Goal: Find specific page/section: Find specific page/section

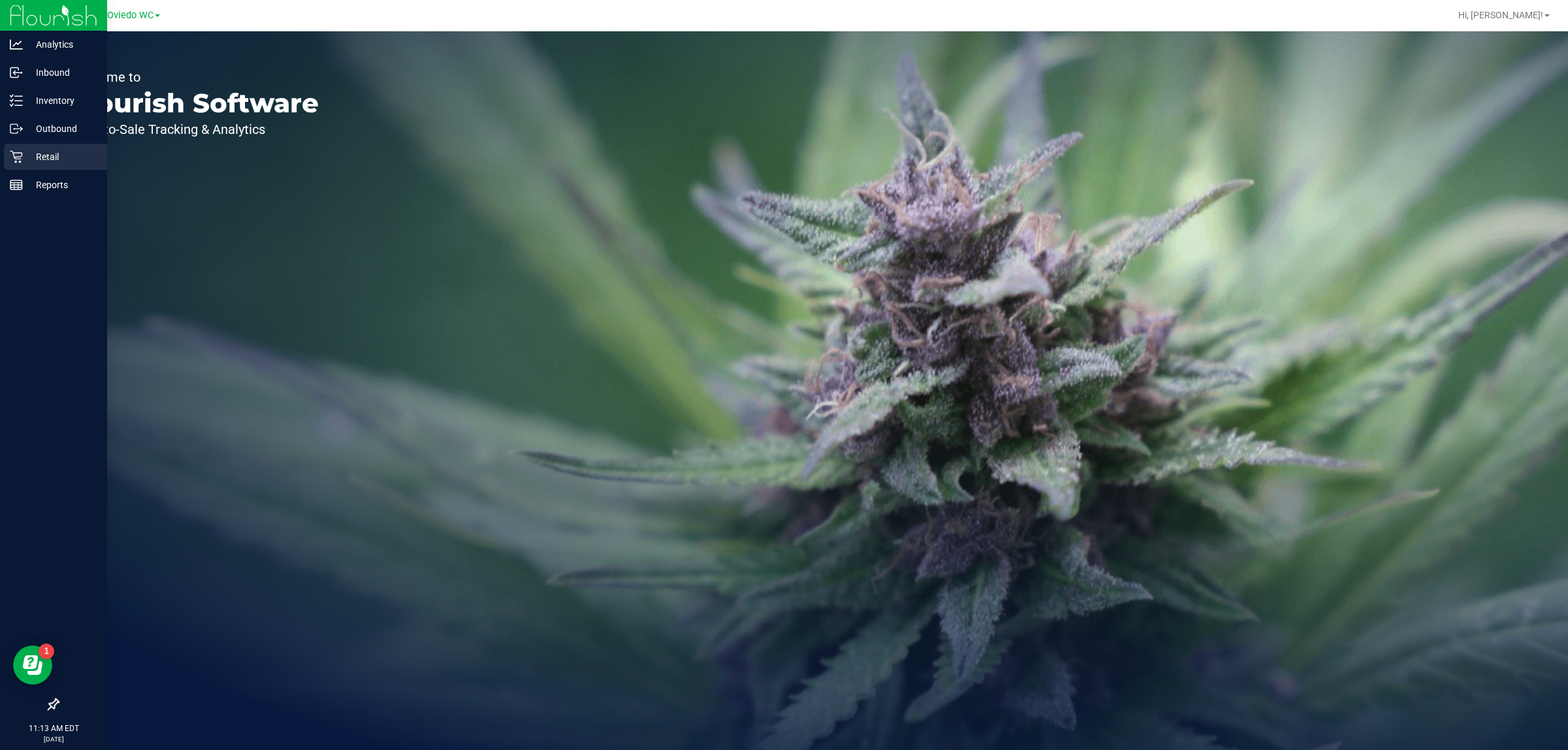
click at [13, 152] on icon at bounding box center [16, 156] width 12 height 12
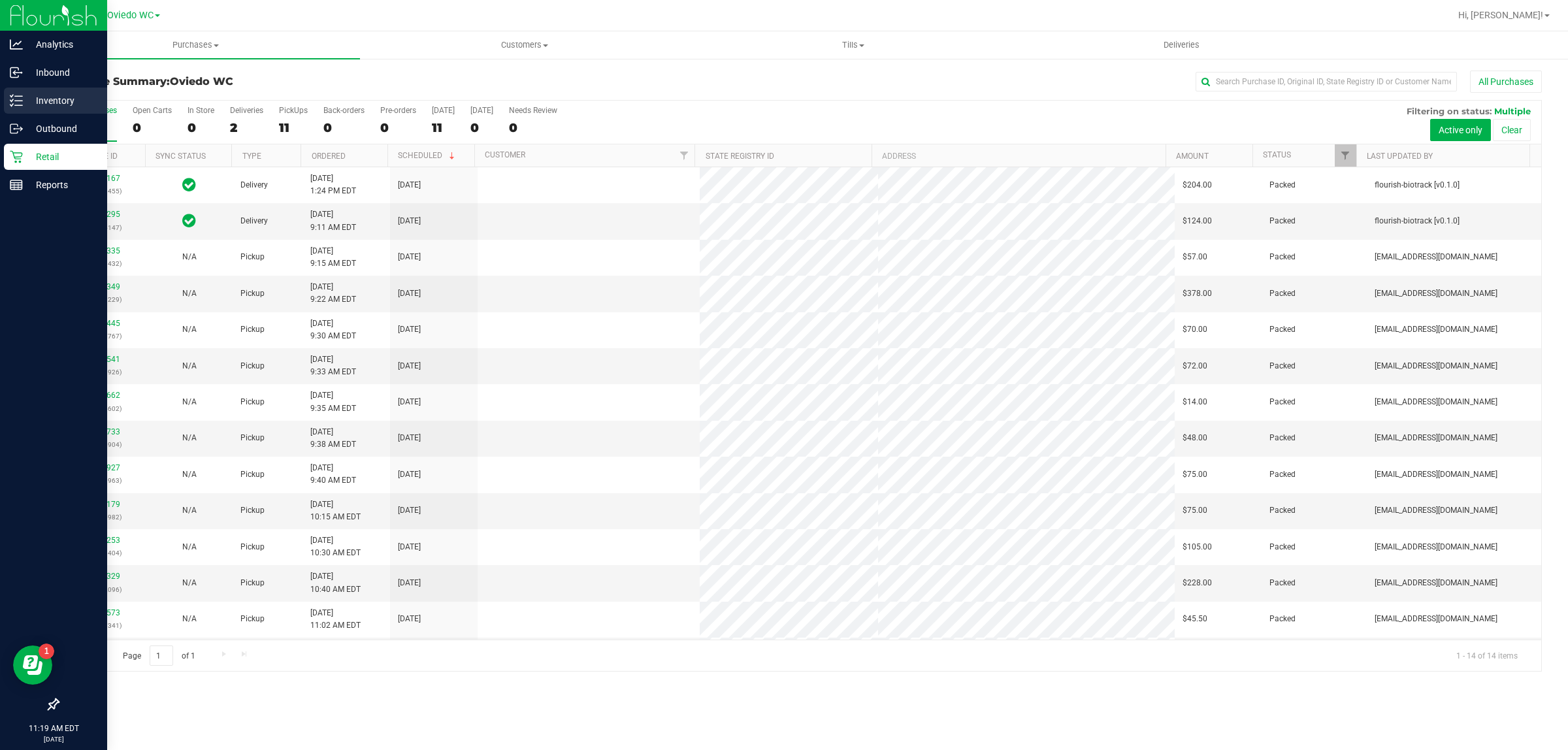
click at [43, 94] on p "Inventory" at bounding box center [62, 100] width 79 height 16
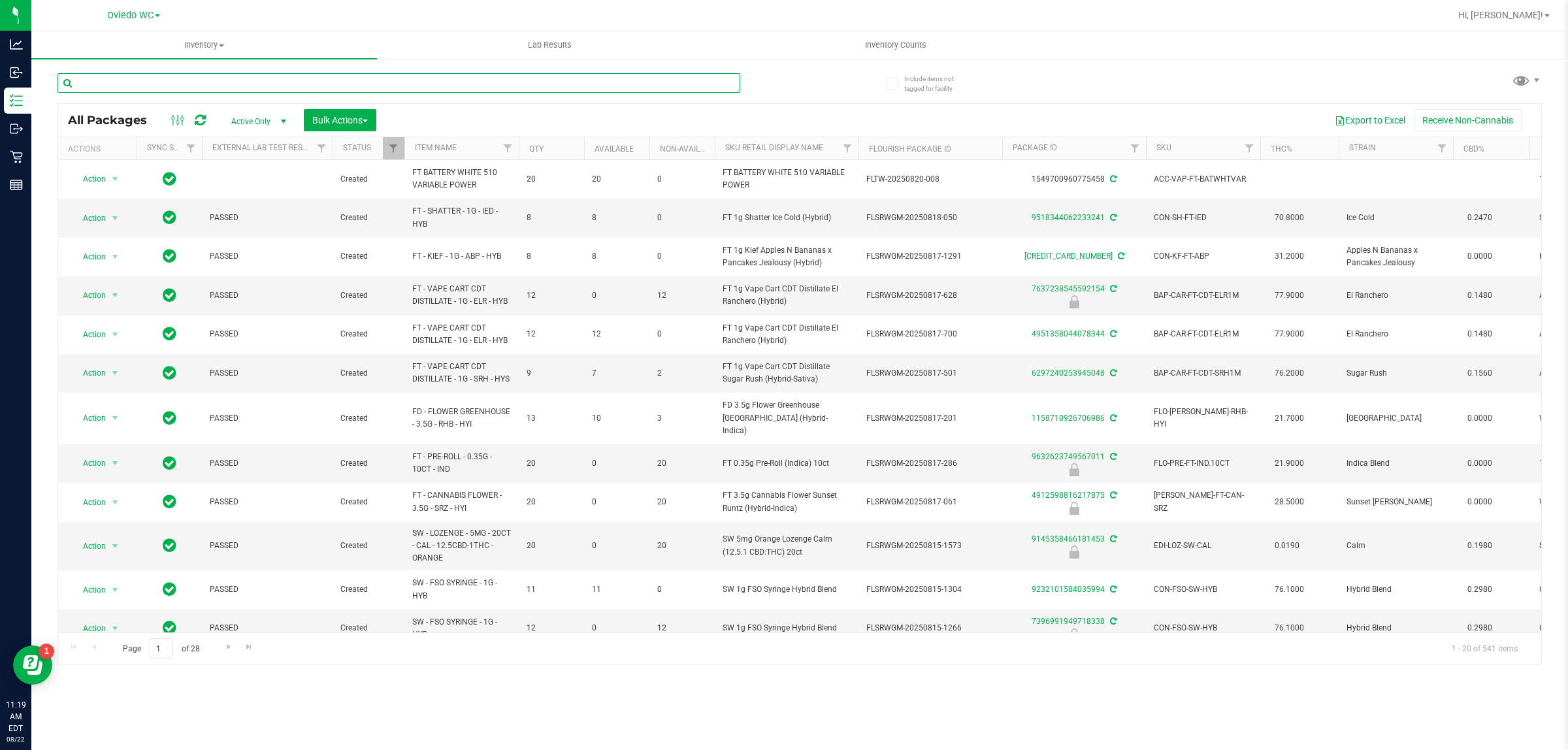
drag, startPoint x: 248, startPoint y: 86, endPoint x: 236, endPoint y: 79, distance: 13.9
click at [235, 79] on input "text" at bounding box center [399, 82] width 683 height 19
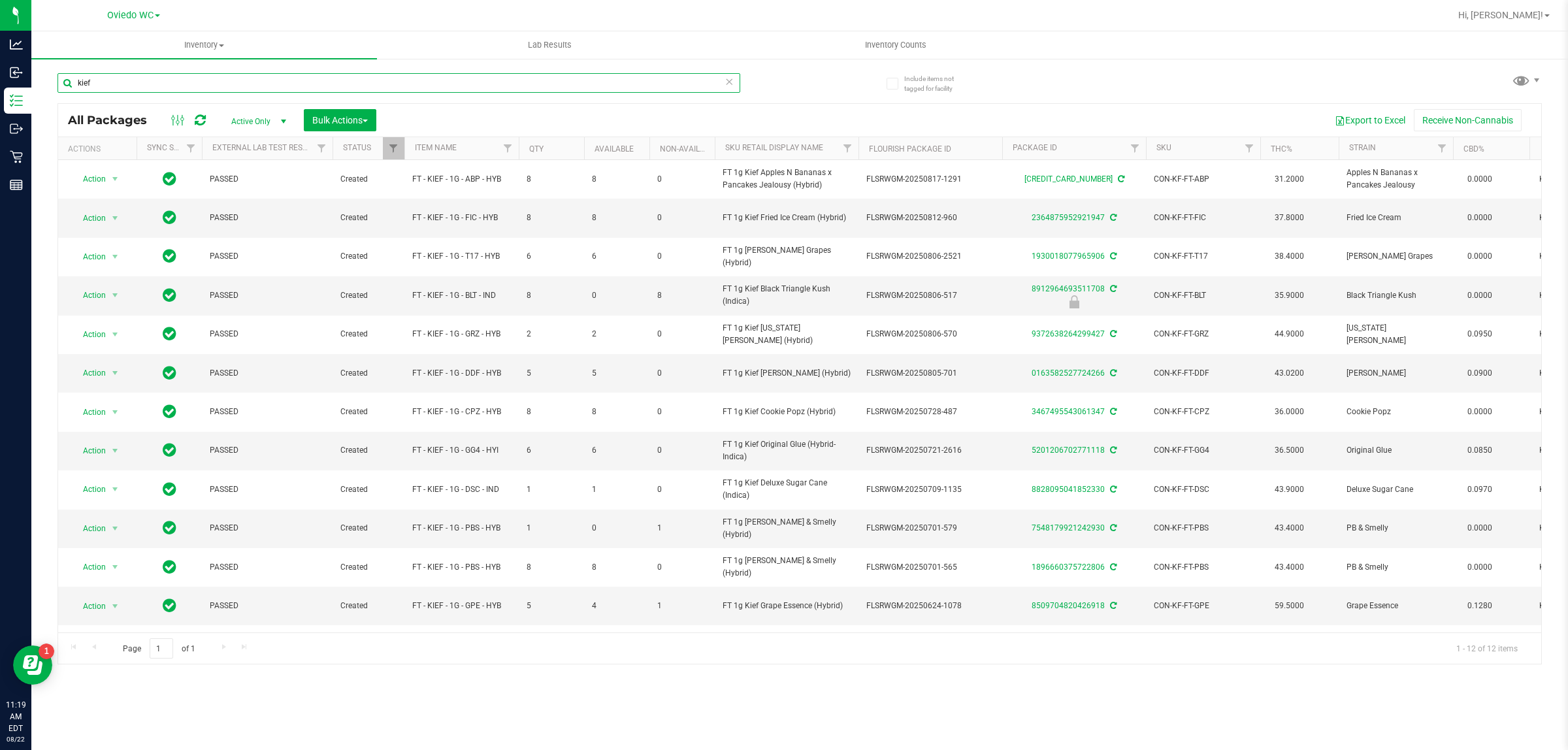
type input "kief"
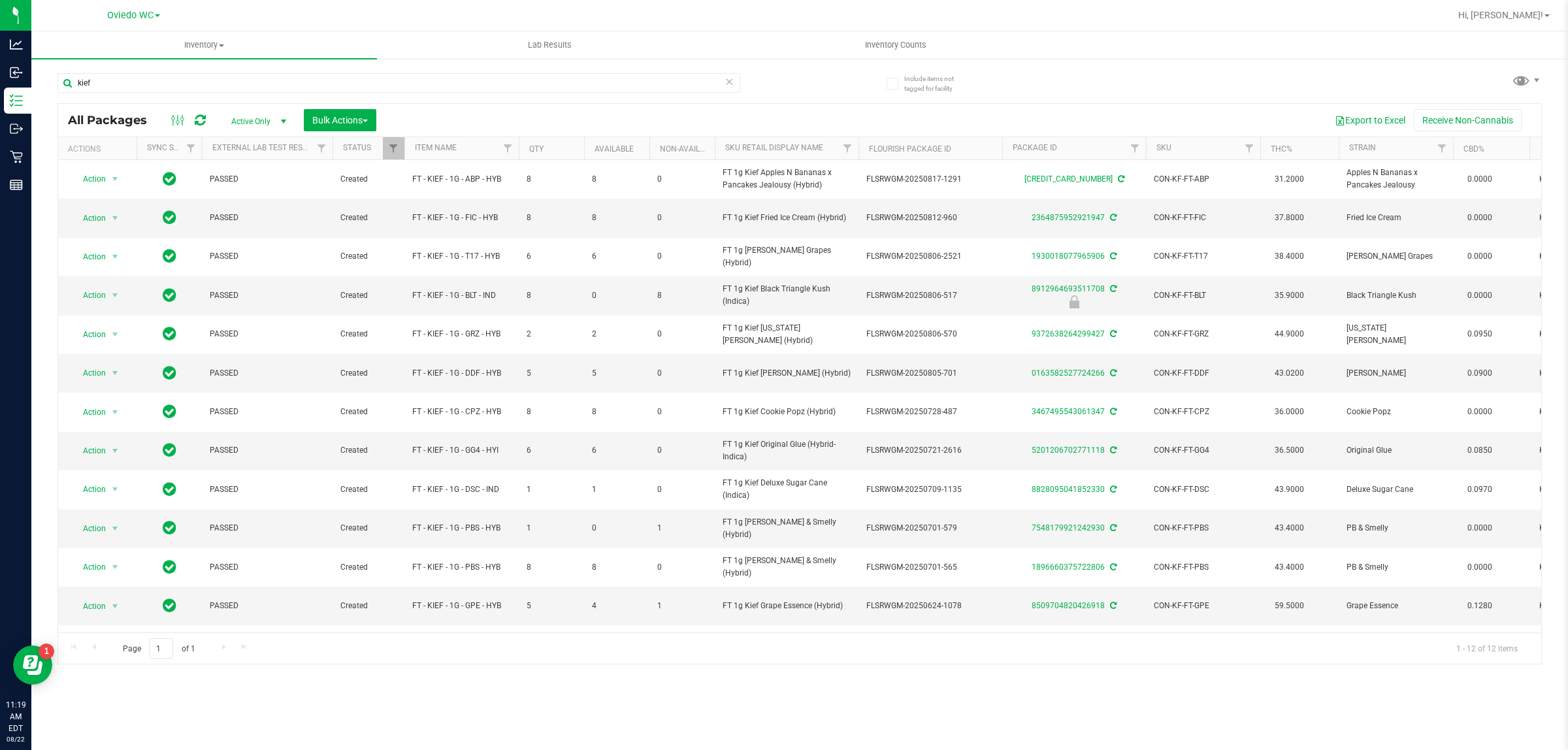
click at [449, 154] on th "Item Name" at bounding box center [462, 148] width 115 height 23
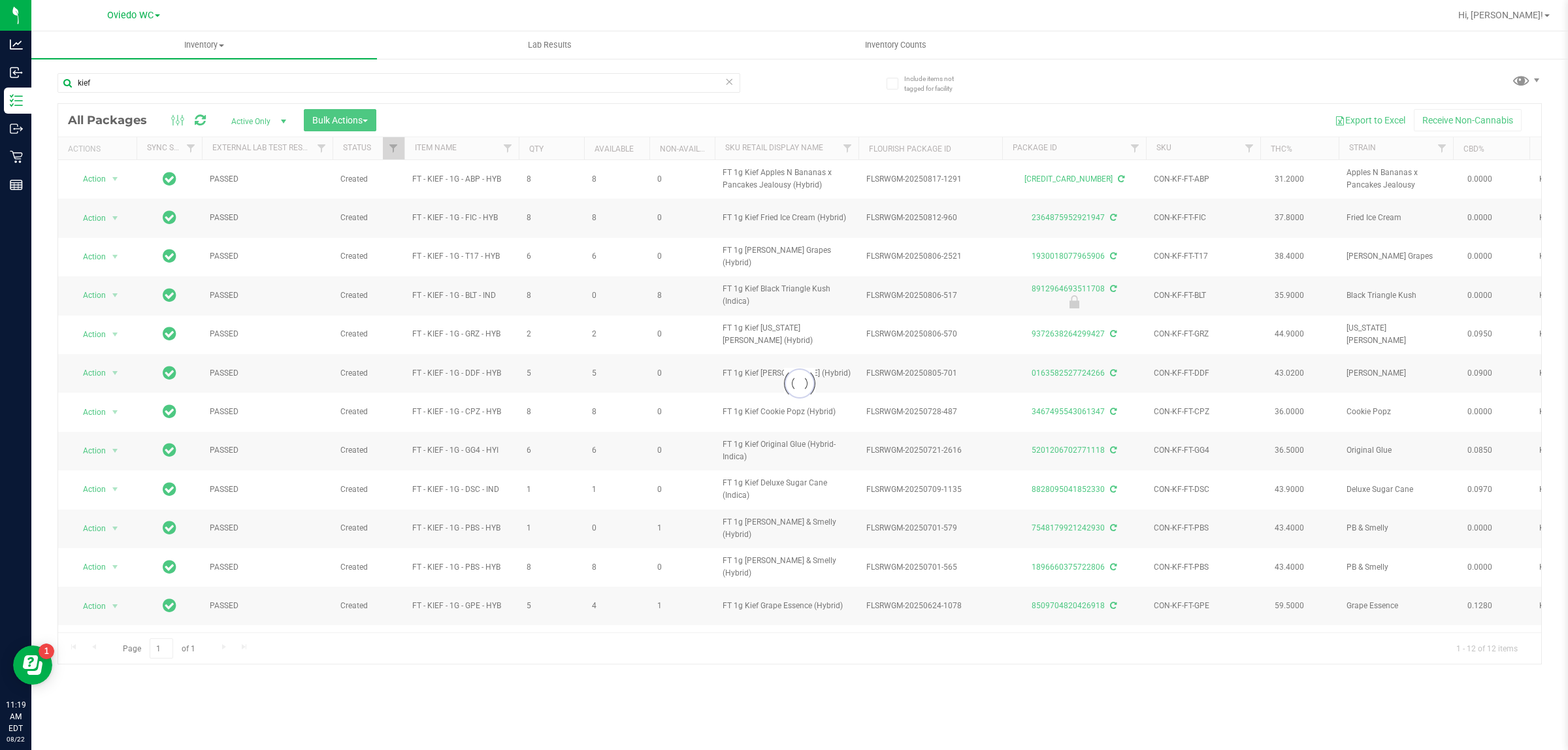
click at [442, 151] on div at bounding box center [799, 383] width 1483 height 559
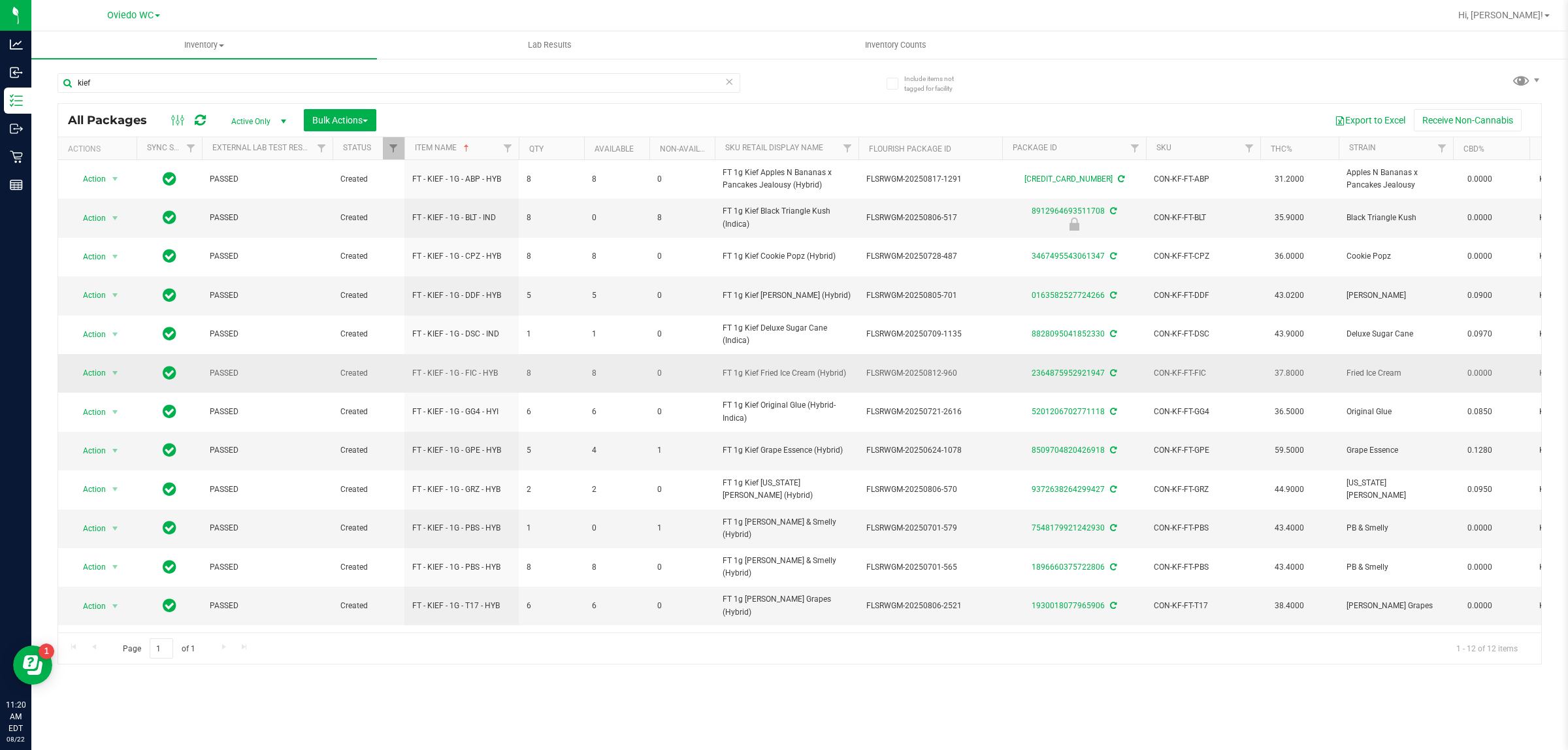
scroll to position [6, 0]
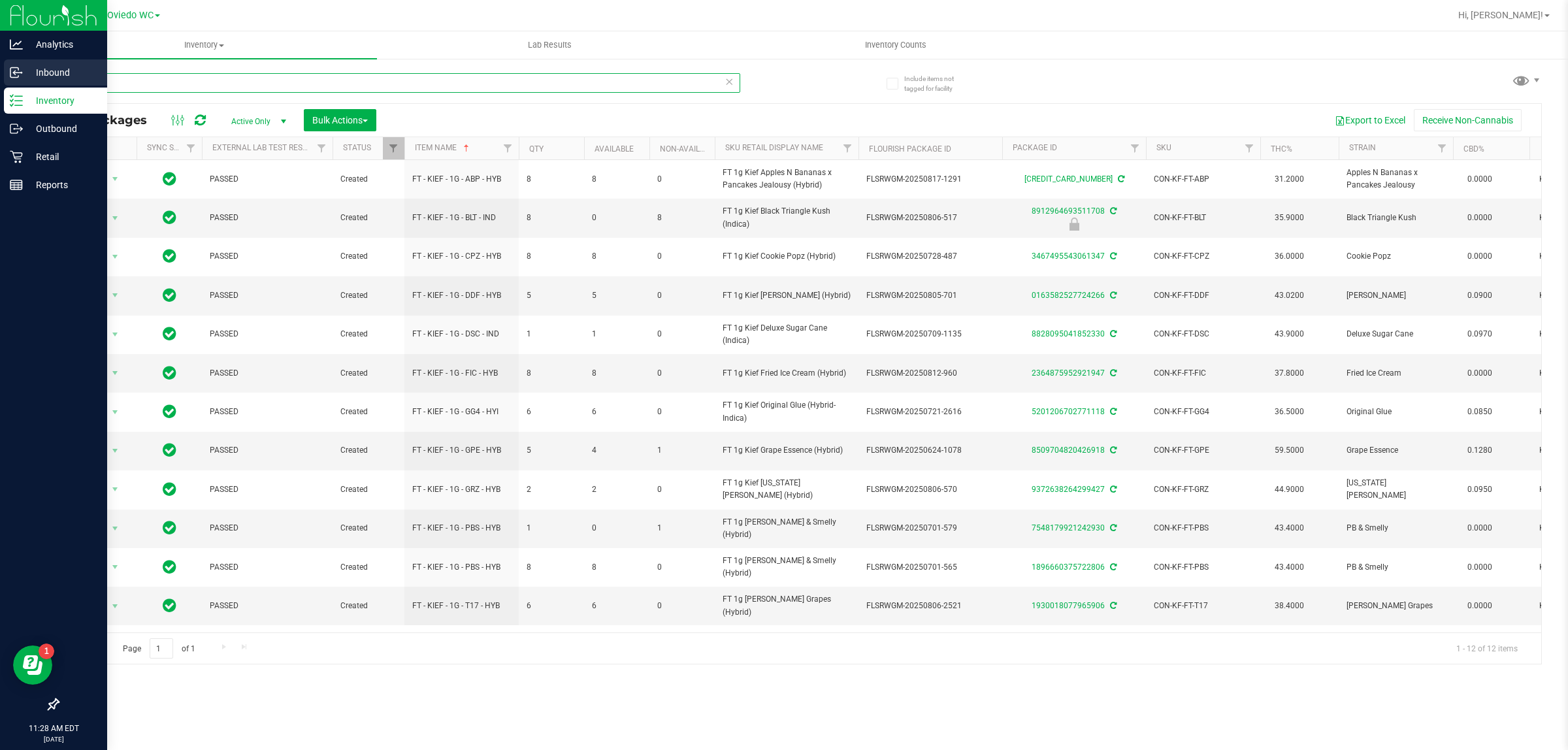
drag, startPoint x: 180, startPoint y: 87, endPoint x: 0, endPoint y: 60, distance: 182.0
click at [0, 60] on div "Analytics Inbound Inventory Outbound Retail Reports 11:28 AM EDT [DATE] 08/22 […" at bounding box center [784, 375] width 1568 height 750
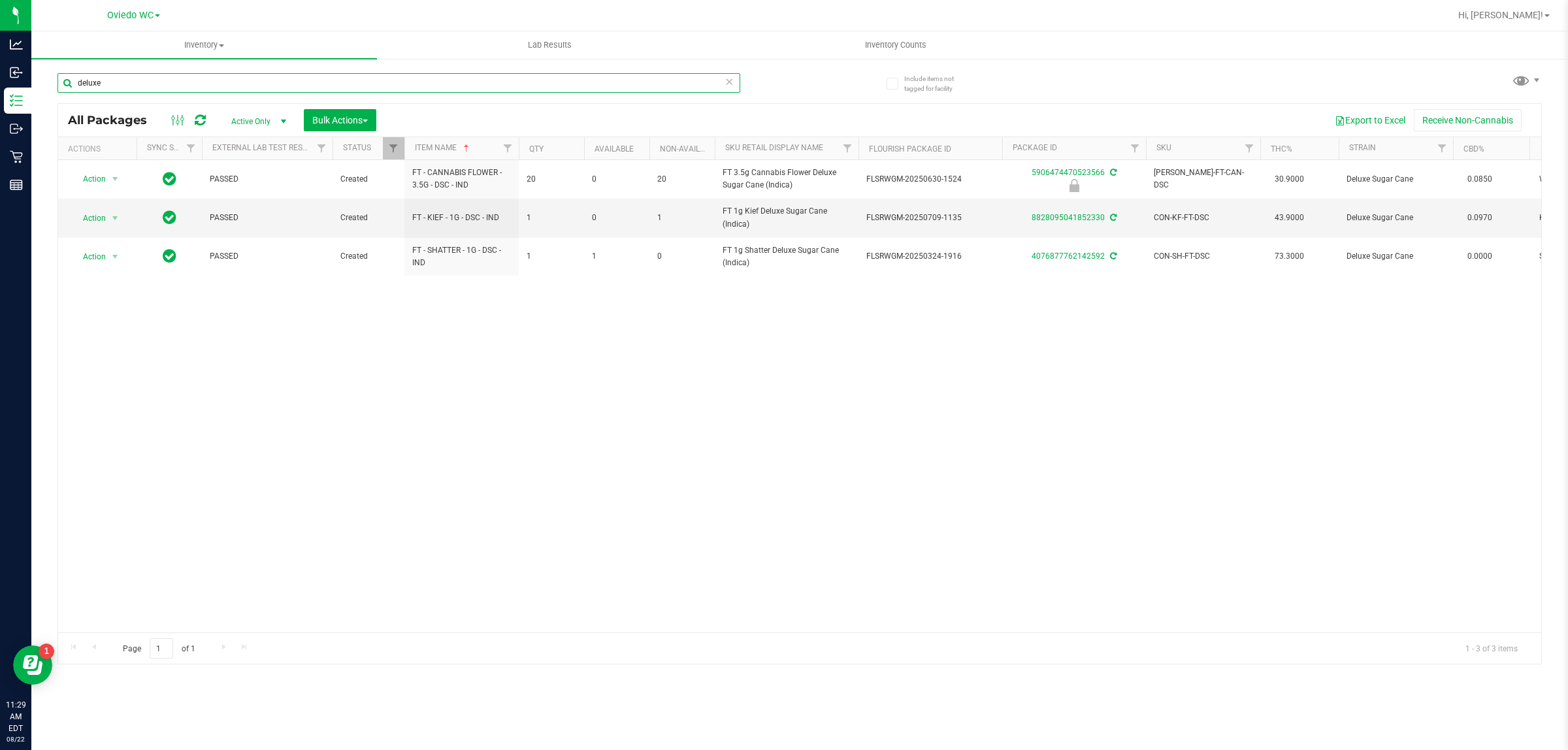
type input "deluxe"
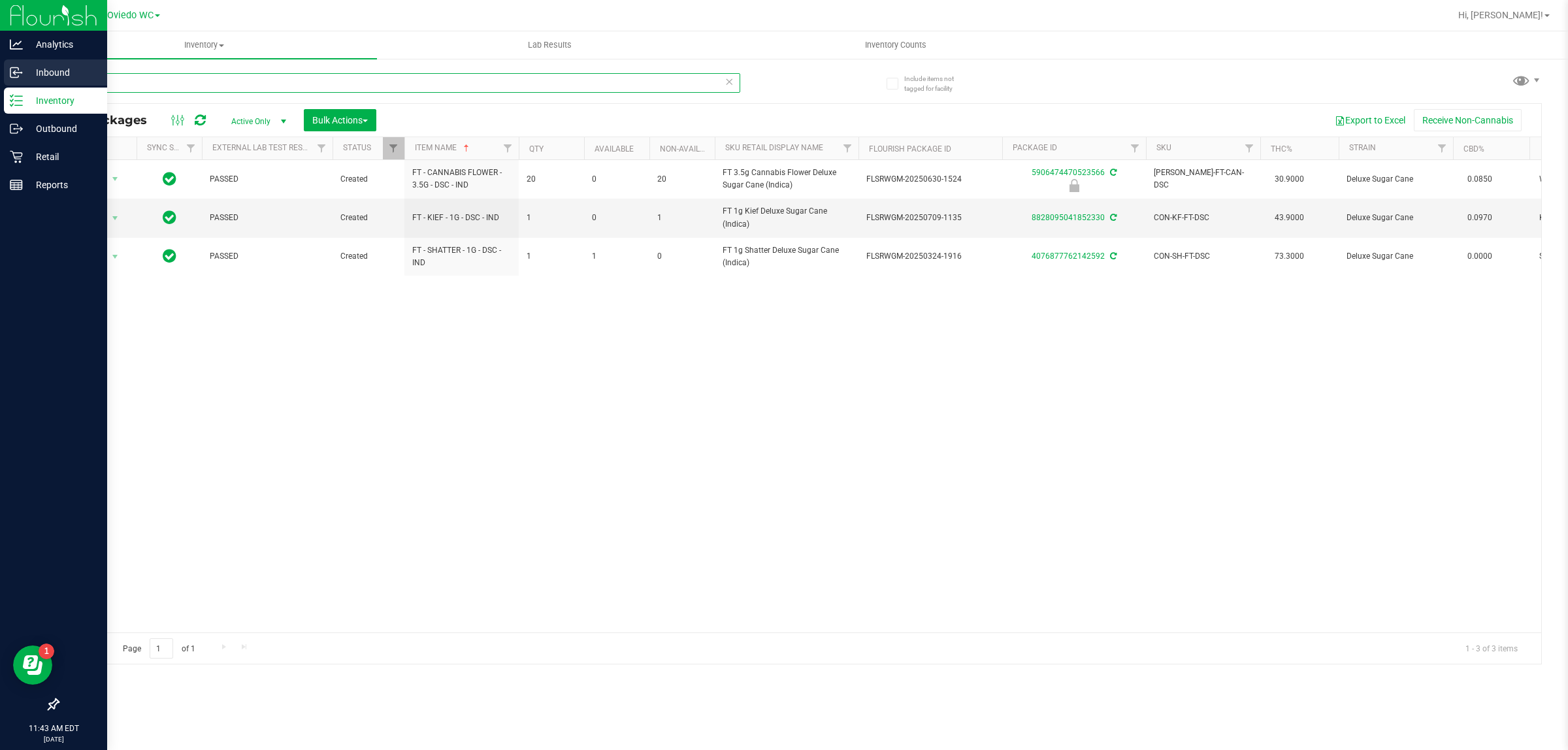
drag, startPoint x: 149, startPoint y: 80, endPoint x: 0, endPoint y: 80, distance: 149.0
click at [0, 82] on div "Analytics Inbound Inventory Outbound Retail Reports 11:43 AM EDT [DATE] 08/22 […" at bounding box center [784, 375] width 1568 height 750
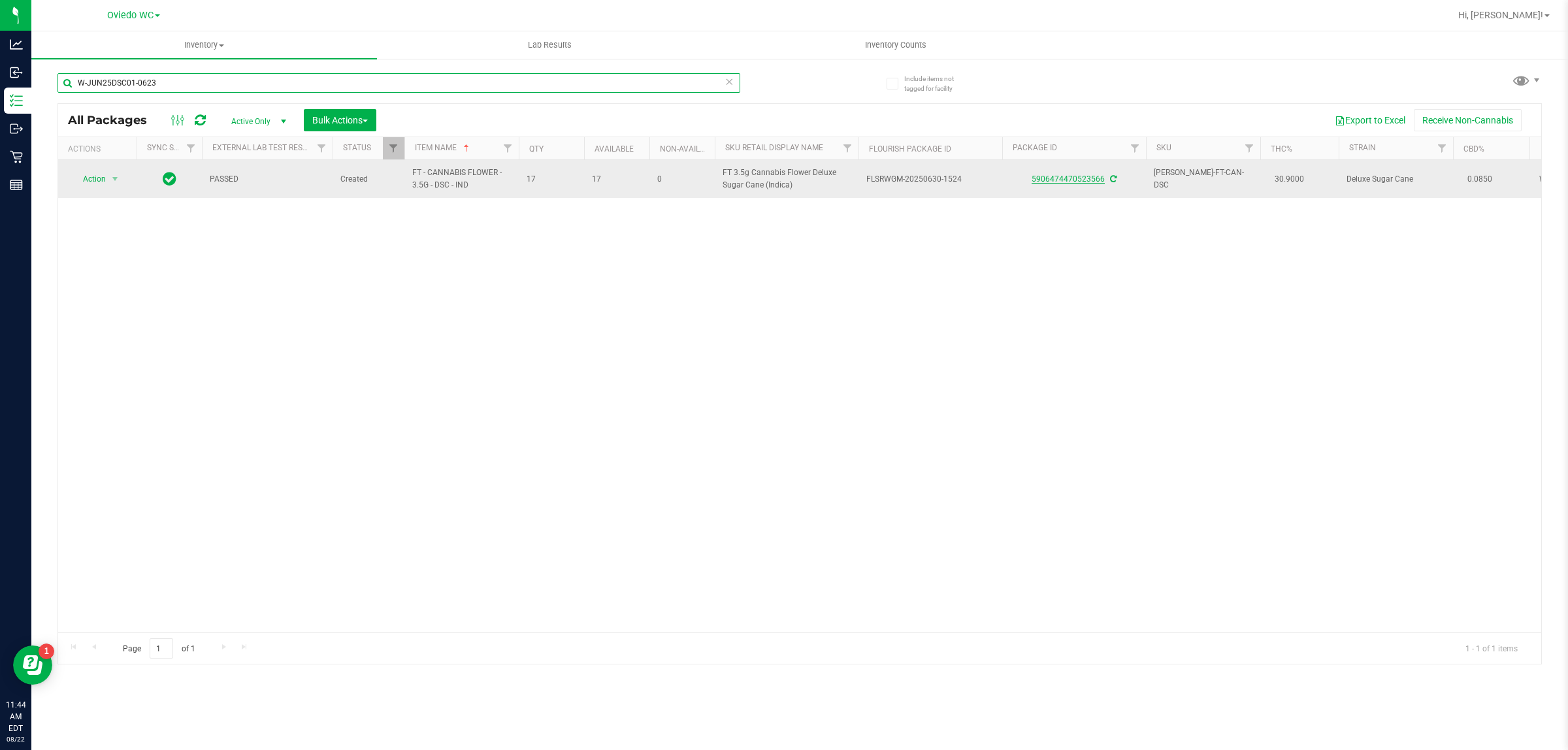
type input "W-JUN25DSC01-0623"
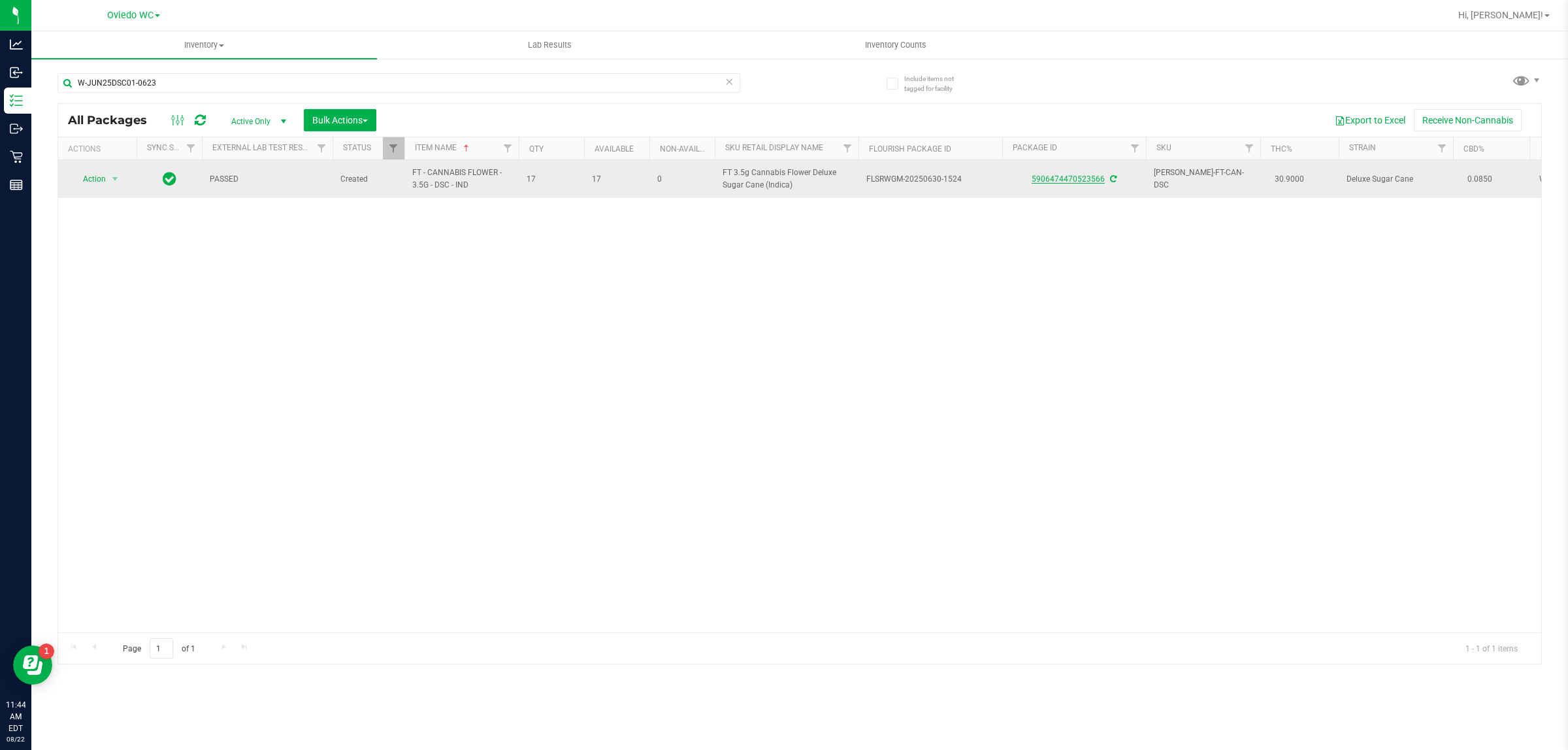
click at [1062, 175] on link "5906474470523566" at bounding box center [1068, 179] width 73 height 9
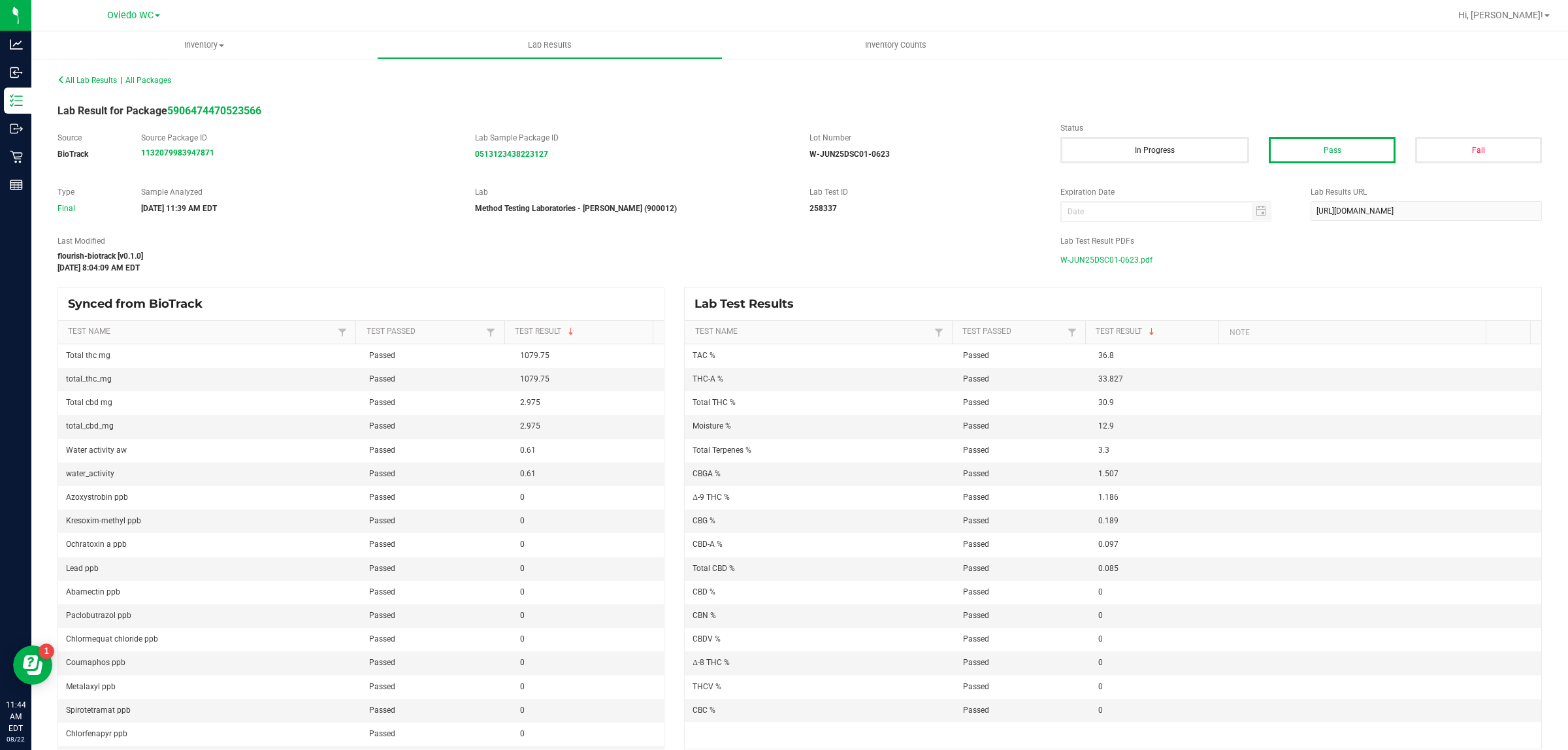
click at [1089, 257] on span "W-JUN25DSC01-0623.pdf" at bounding box center [1106, 260] width 93 height 19
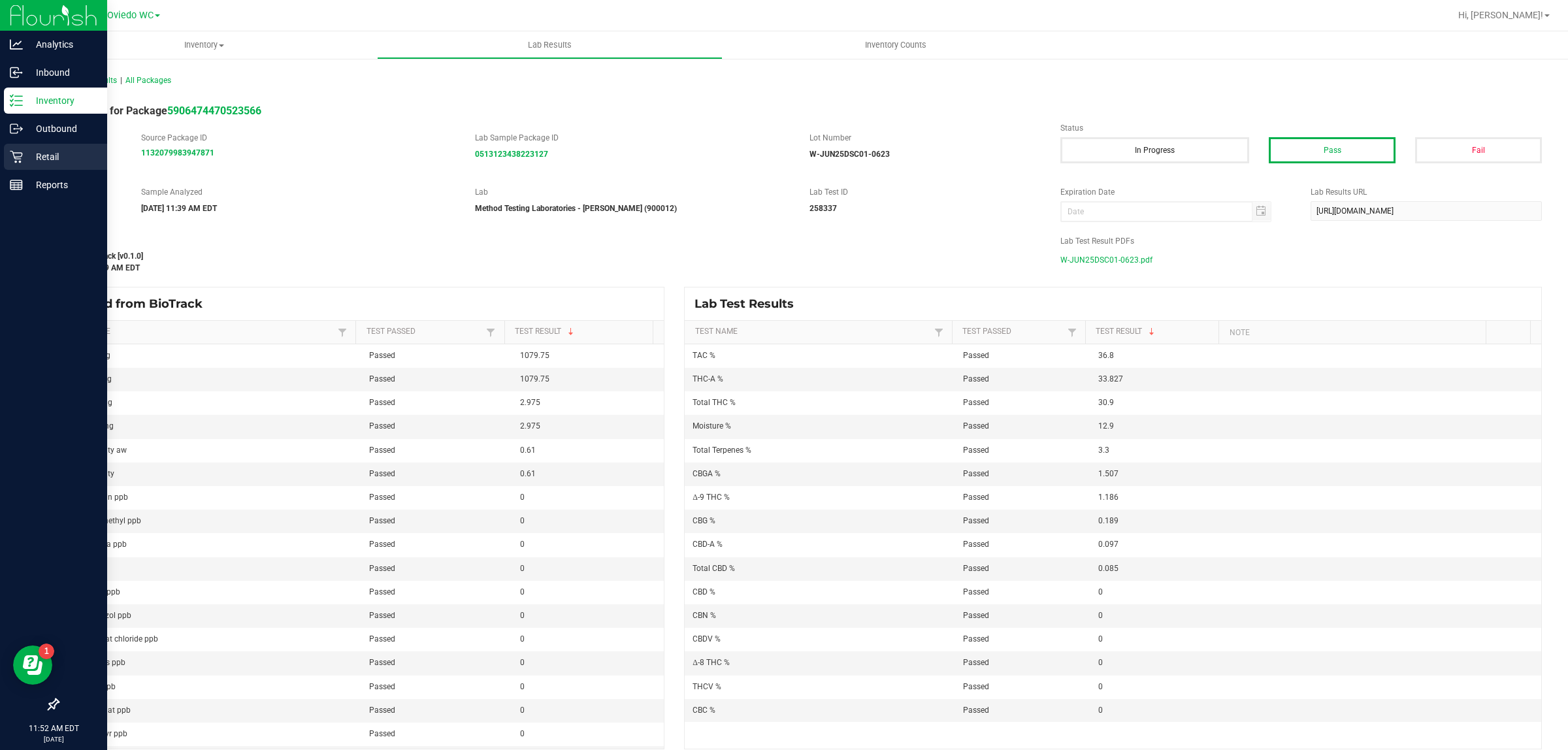
click at [48, 152] on p "Retail" at bounding box center [62, 156] width 79 height 16
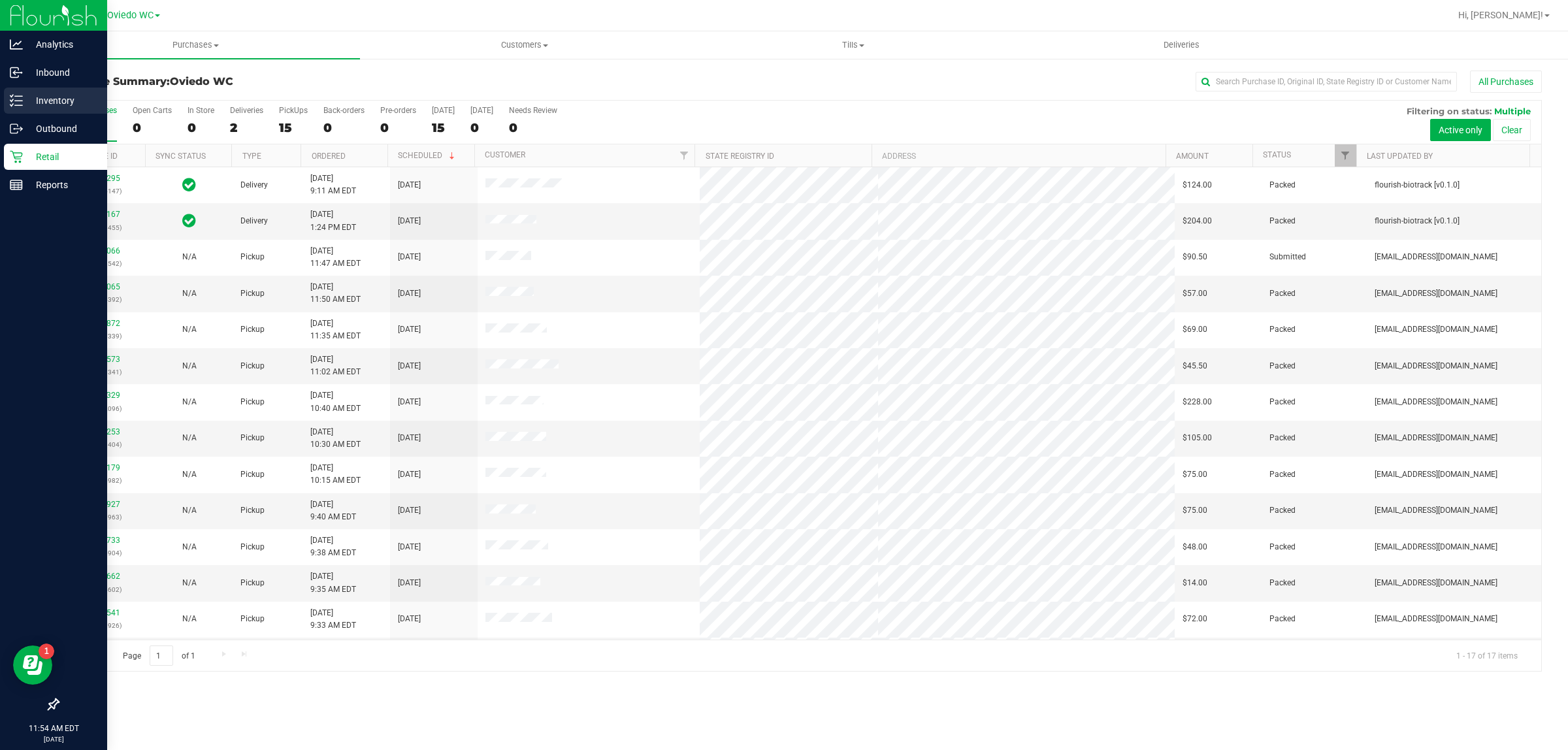
click at [32, 90] on div "Inventory" at bounding box center [56, 101] width 104 height 26
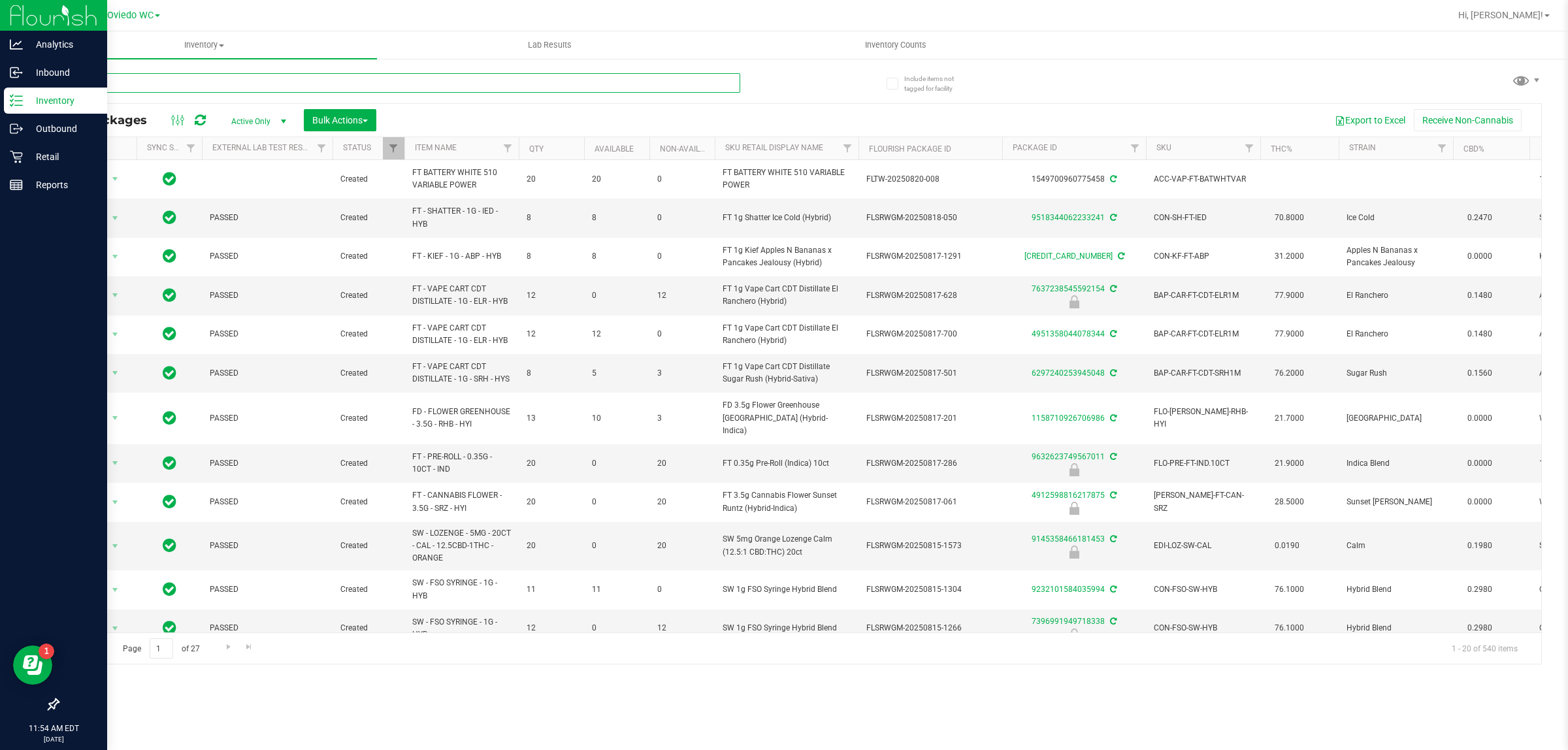
click at [183, 82] on input "text" at bounding box center [399, 82] width 683 height 19
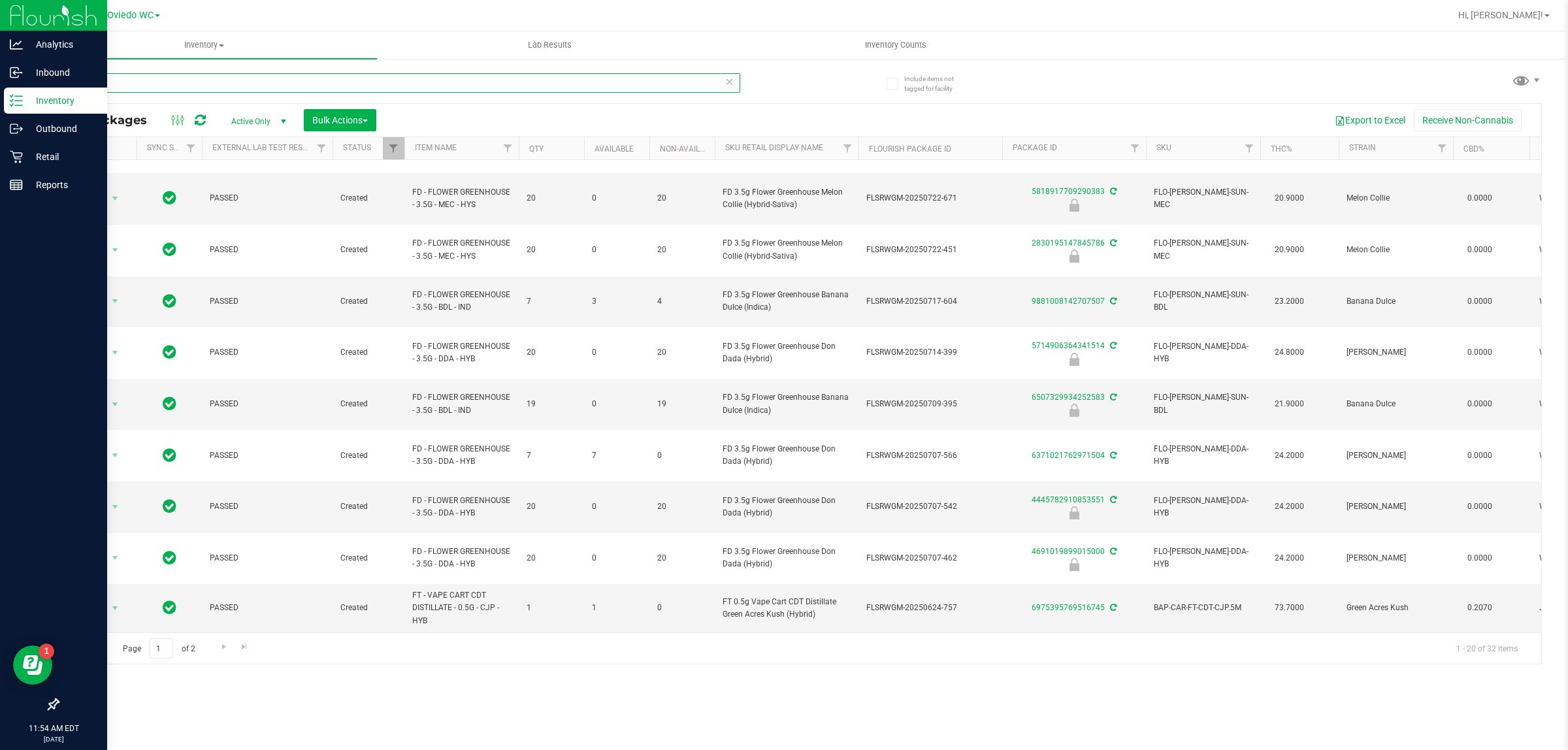
scroll to position [351, 0]
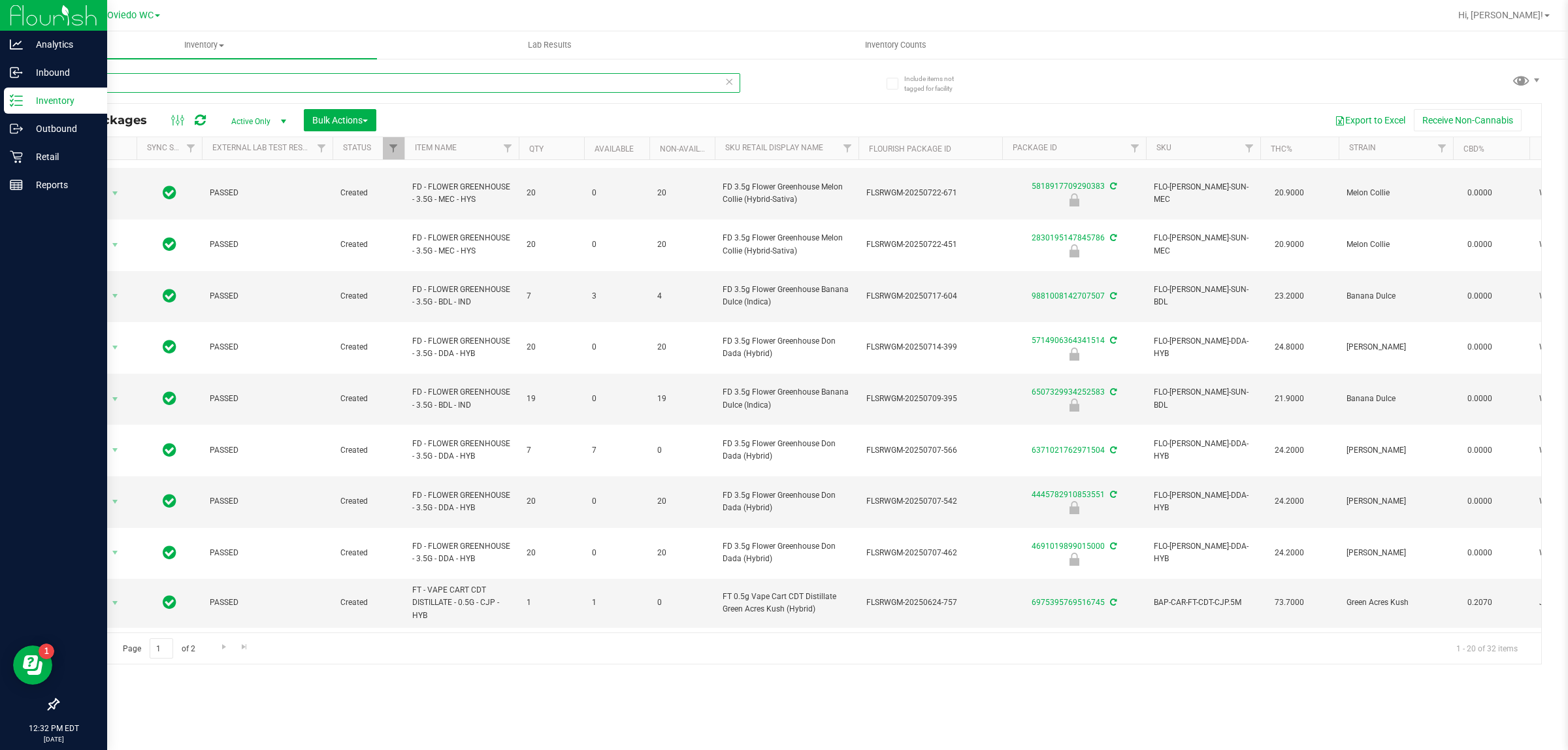
click at [108, 83] on input "green" at bounding box center [399, 82] width 683 height 19
click at [106, 83] on input "green" at bounding box center [399, 82] width 683 height 19
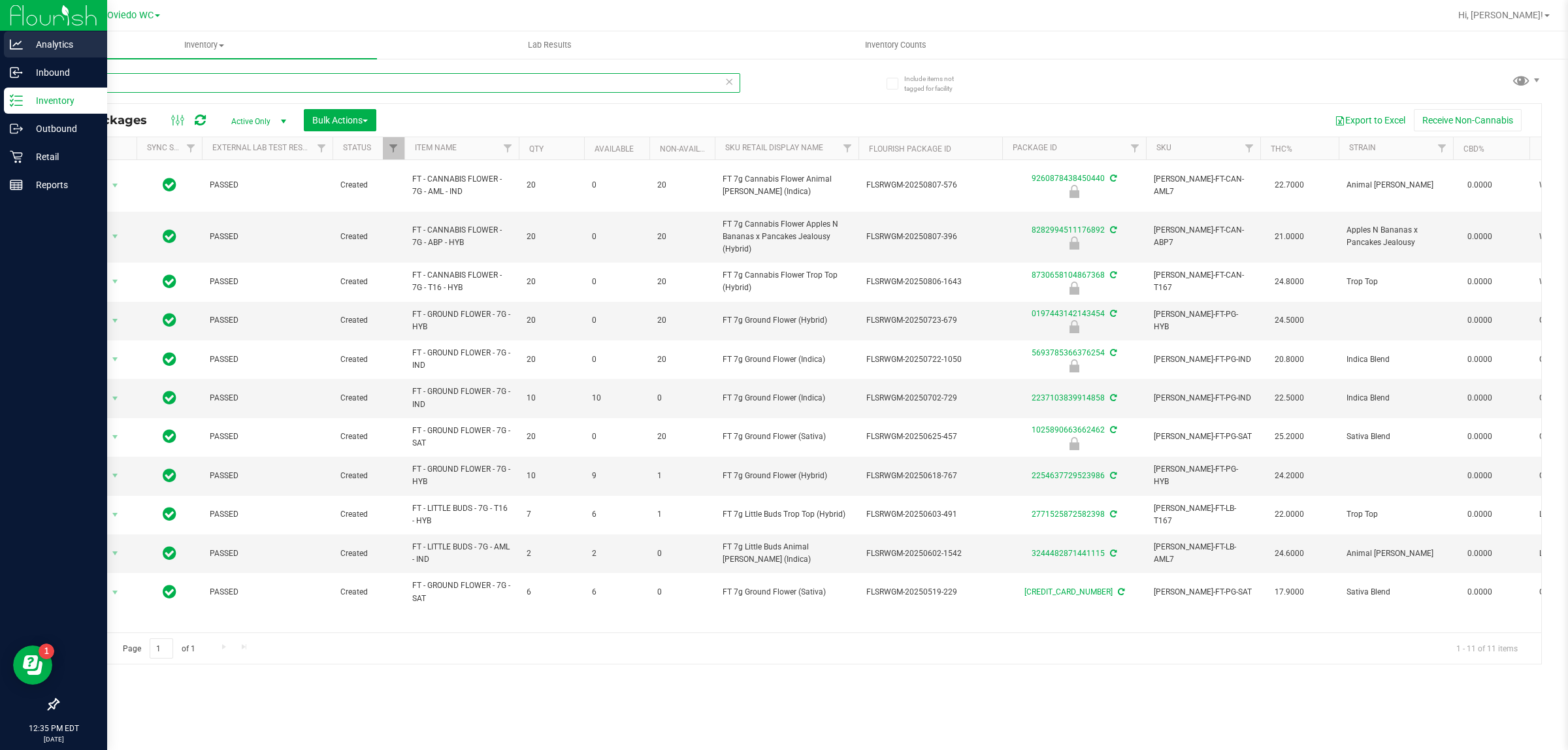
type input "7G"
